Goal: Task Accomplishment & Management: Complete application form

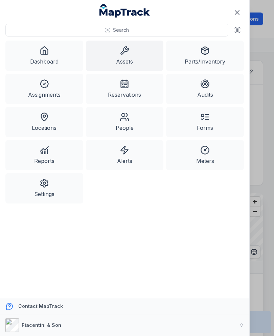
click at [234, 30] on icon at bounding box center [237, 30] width 7 height 7
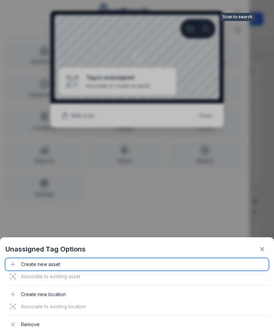
click at [36, 266] on div "Create new asset" at bounding box center [136, 265] width 263 height 12
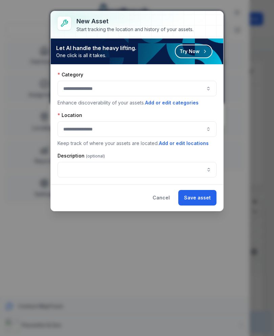
click at [169, 89] on div at bounding box center [137, 89] width 159 height 16
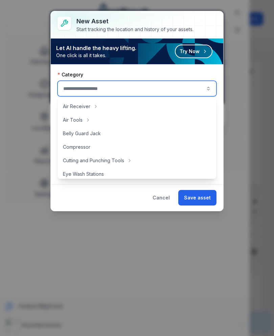
click at [165, 92] on div at bounding box center [137, 89] width 159 height 16
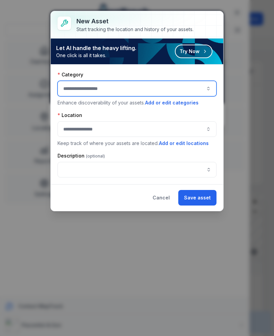
click at [162, 92] on div at bounding box center [137, 89] width 159 height 16
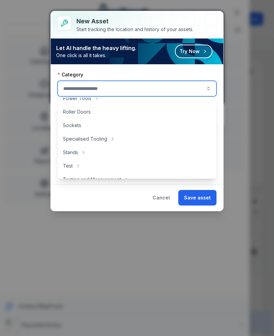
scroll to position [305, 0]
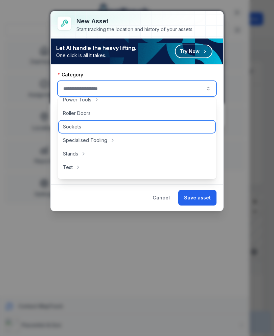
click at [108, 131] on div "Sockets" at bounding box center [137, 127] width 156 height 12
type input "*******"
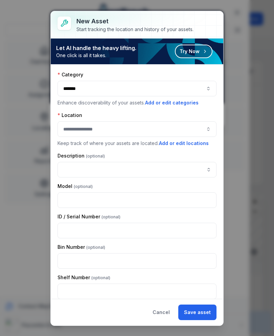
click at [151, 134] on div at bounding box center [137, 129] width 159 height 16
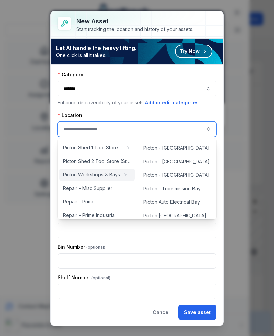
scroll to position [150, 0]
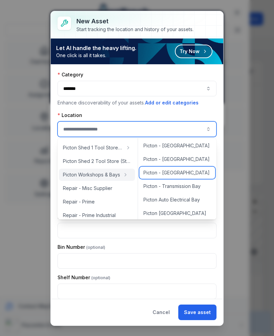
click at [183, 173] on div "Picton - [GEOGRAPHIC_DATA]" at bounding box center [177, 173] width 76 height 12
type input "**********"
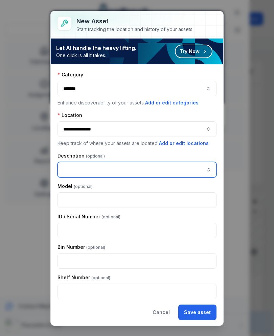
click at [170, 175] on input "asset-add:description-label" at bounding box center [137, 170] width 159 height 16
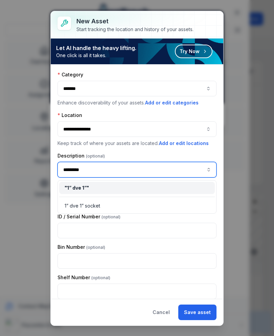
click at [107, 209] on div "1” dve 1” socket" at bounding box center [137, 206] width 145 height 7
type input "**********"
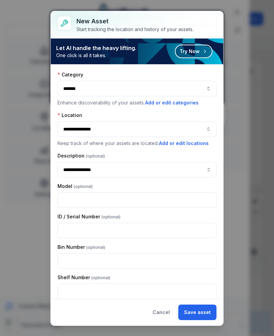
click at [205, 315] on button "Save asset" at bounding box center [197, 313] width 38 height 16
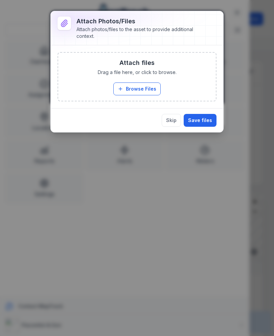
click at [147, 88] on button "Browse Files" at bounding box center [136, 89] width 47 height 13
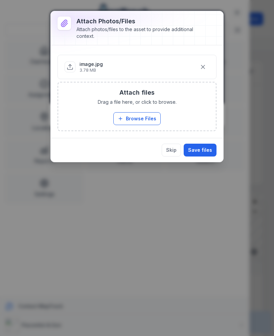
click at [203, 150] on button "Save files" at bounding box center [200, 150] width 33 height 13
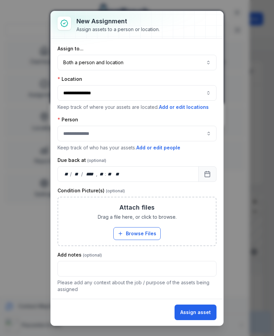
click at [164, 67] on button "Both a person and location ****" at bounding box center [137, 63] width 159 height 16
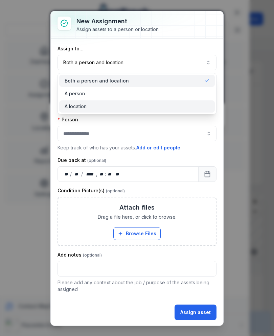
click at [154, 111] on div "A location" at bounding box center [137, 106] width 156 height 12
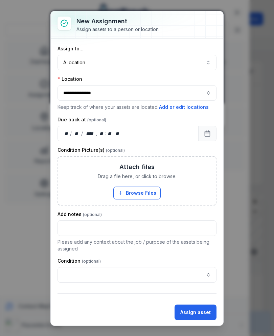
click at [205, 318] on button "Assign asset" at bounding box center [196, 313] width 42 height 16
